Goal: Navigation & Orientation: Find specific page/section

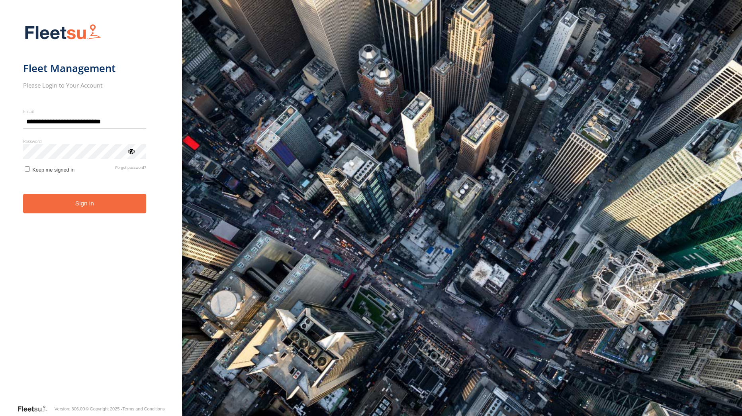
click at [40, 200] on button "Sign in" at bounding box center [84, 204] width 123 height 20
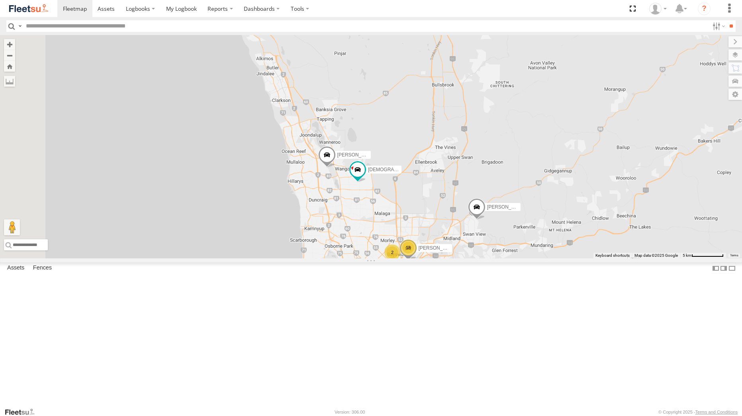
drag, startPoint x: 453, startPoint y: 76, endPoint x: 513, endPoint y: 235, distance: 169.7
click at [513, 235] on div "Zac Hollyoak -1HSK204 Darren Mills - 1INW973 2 18 2 Syed Mustafa - 1HSL057 - 04…" at bounding box center [371, 146] width 742 height 223
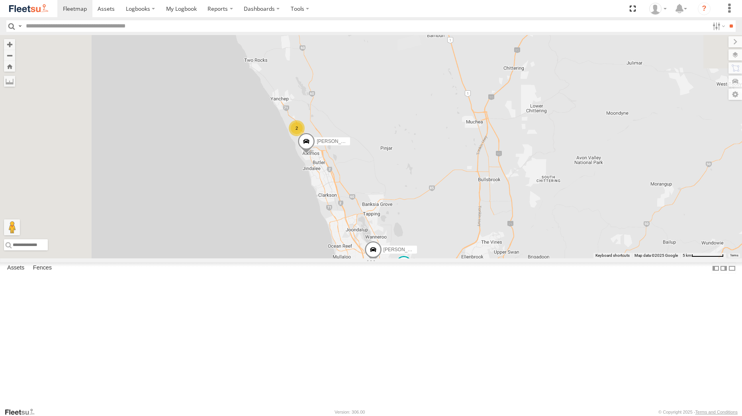
click at [489, 247] on div "Zac Hollyoak -1HSK204 Darren Mills - 1INW973 2 18 2 Syed Mustafa - 1HSL057 - 04…" at bounding box center [371, 146] width 742 height 223
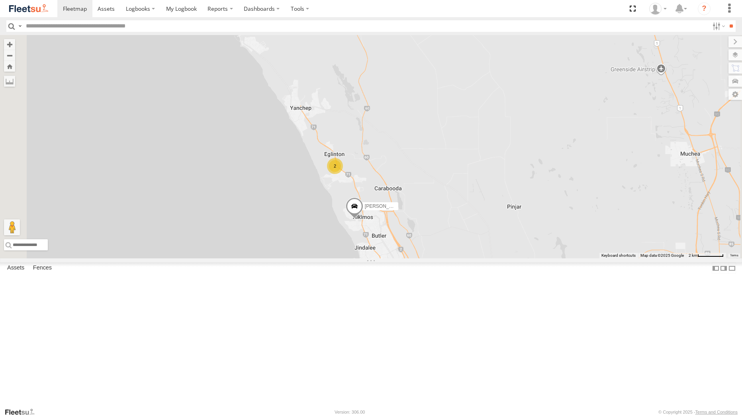
click at [343, 174] on div "2" at bounding box center [335, 166] width 16 height 16
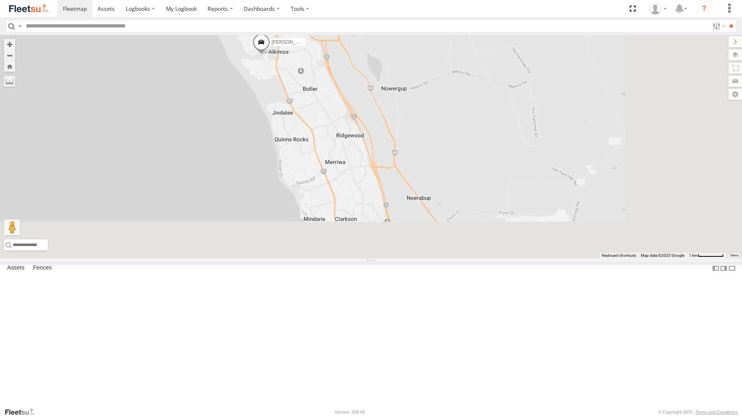
drag, startPoint x: 578, startPoint y: 288, endPoint x: 457, endPoint y: 101, distance: 222.0
click at [458, 102] on div "Zac Hollyoak -1HSK204 Darren Mills - 1INW973 Syed Mustafa - 1HSL057 - 0432 500 …" at bounding box center [371, 146] width 742 height 223
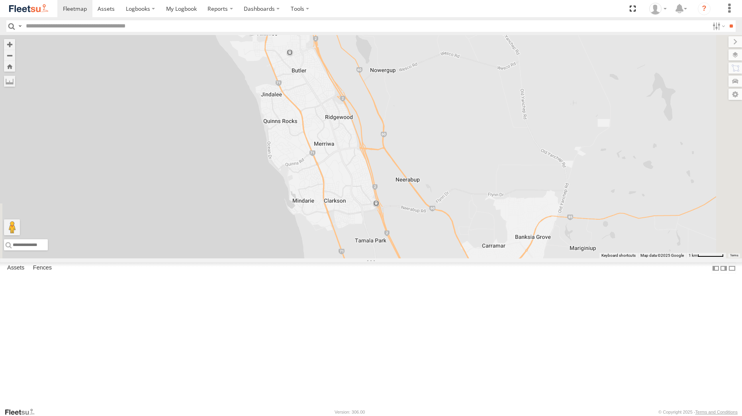
drag, startPoint x: 503, startPoint y: 249, endPoint x: 367, endPoint y: 88, distance: 211.1
click at [367, 88] on div "Zac Hollyoak -1HSK204 Darren Mills - 1INW973 Syed Mustafa - 1HSL057 - 0432 500 …" at bounding box center [371, 146] width 742 height 223
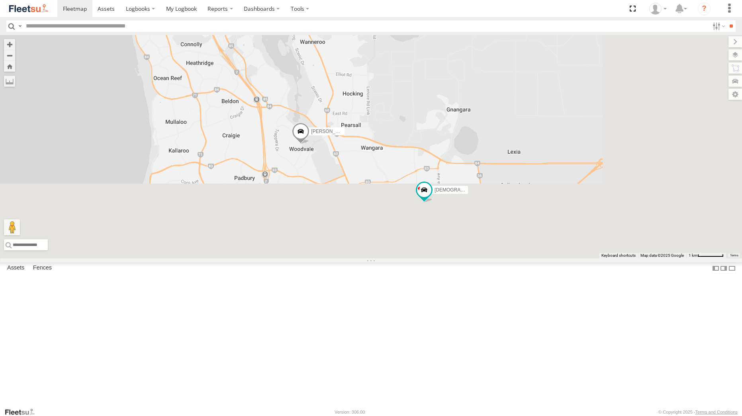
drag, startPoint x: 413, startPoint y: 257, endPoint x: 331, endPoint y: 59, distance: 213.6
click at [331, 60] on div "Zac Hollyoak -1HSK204 Darren Mills - 1INW973 Syed Mustafa - 1HSL057 - 0432 500 …" at bounding box center [371, 146] width 742 height 223
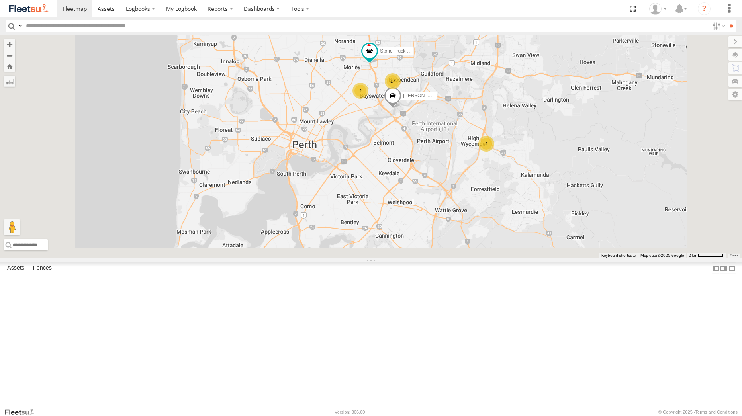
drag, startPoint x: 386, startPoint y: 291, endPoint x: 363, endPoint y: 136, distance: 157.0
click at [363, 136] on div "Zac Hollyoak -1HSK204 Darren Mills - 1INW973 Syed Mustafa - 1HSL057 - 0432 500 …" at bounding box center [371, 146] width 742 height 223
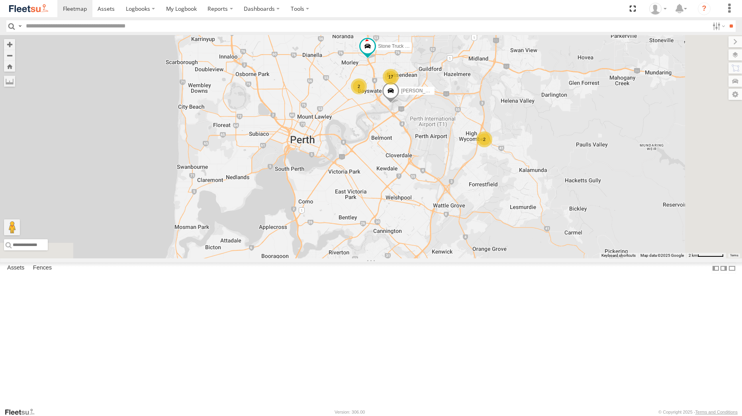
click at [399, 104] on span at bounding box center [391, 93] width 18 height 22
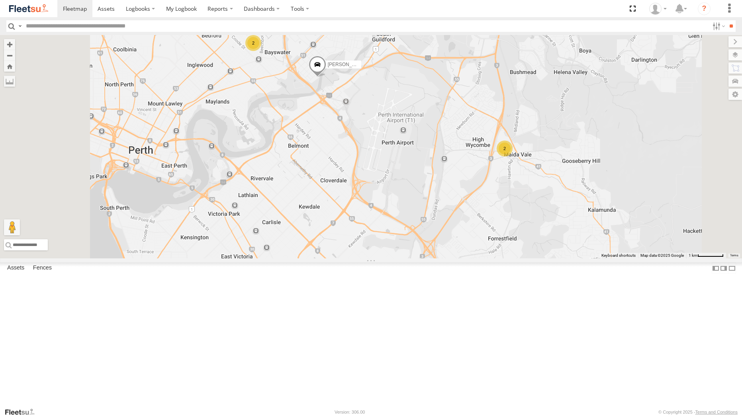
click at [326, 77] on span at bounding box center [317, 67] width 18 height 22
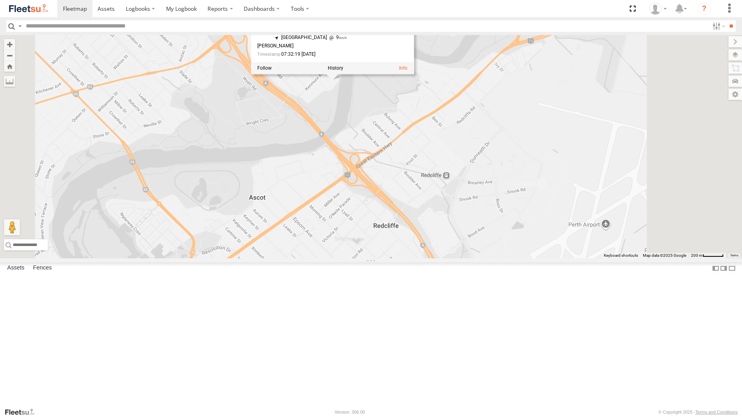
drag, startPoint x: 467, startPoint y: 151, endPoint x: 461, endPoint y: 202, distance: 51.7
click at [462, 202] on div "Zac Hollyoak -1HSK204 [PERSON_NAME] - 1IJS864 [PERSON_NAME] - 1ICW377 - 0402 95…" at bounding box center [371, 146] width 742 height 223
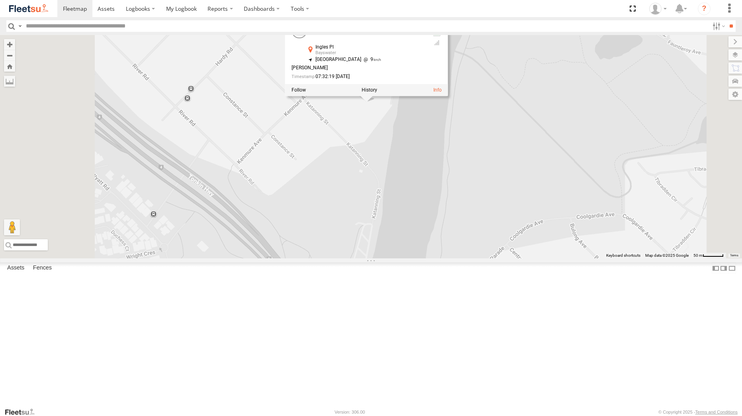
click at [436, 192] on div "Zac Hollyoak -1HSK204 [PERSON_NAME] - 1IJS864 [PERSON_NAME] - 1ICW377 - 0402 95…" at bounding box center [371, 146] width 742 height 223
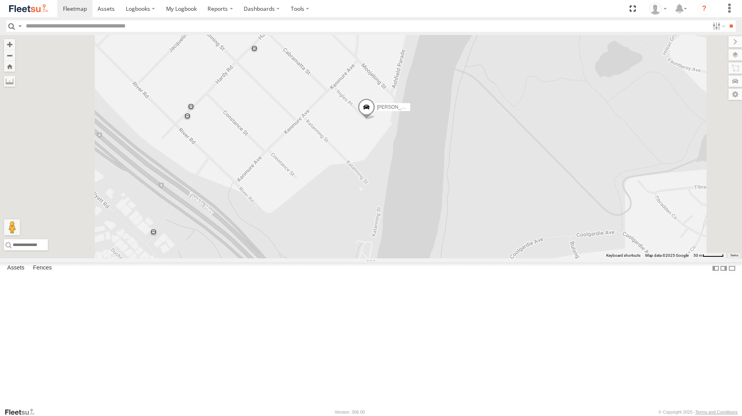
drag, startPoint x: 444, startPoint y: 187, endPoint x: 433, endPoint y: 237, distance: 50.5
click at [434, 237] on div "Zac Hollyoak -1HSK204 [PERSON_NAME] - 1IJS864 [PERSON_NAME] - 1ICW377 - 0402 95…" at bounding box center [371, 146] width 742 height 223
